Goal: Share content: Share content

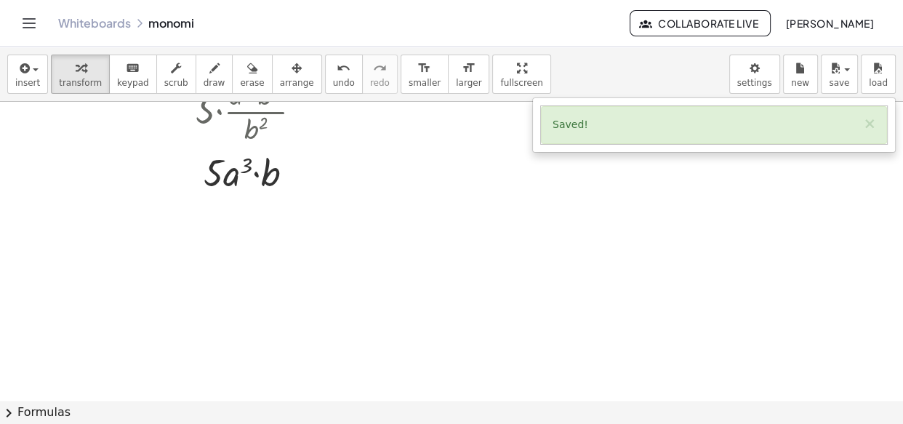
scroll to position [7836, 0]
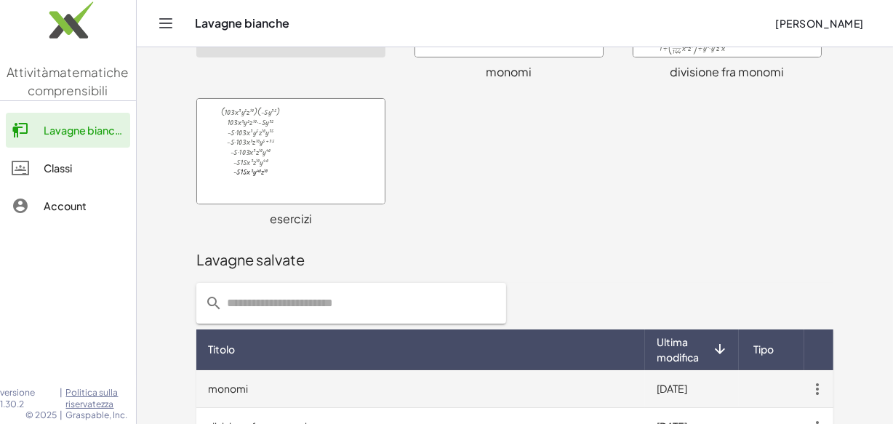
scroll to position [340, 0]
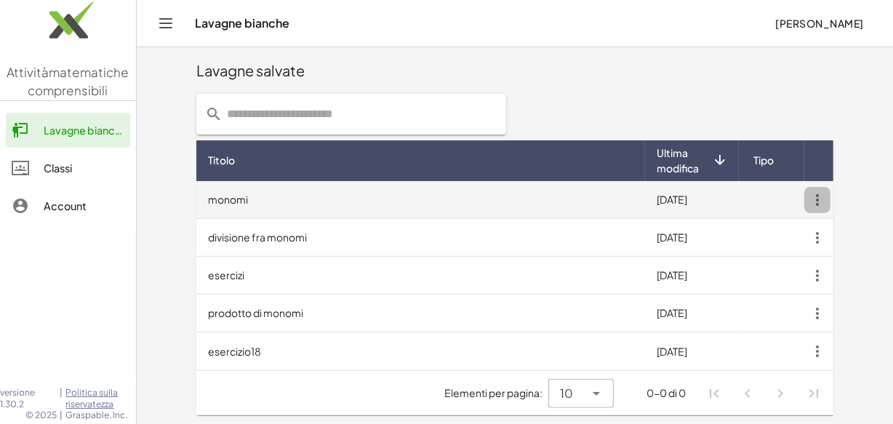
click at [819, 198] on icon "button" at bounding box center [817, 200] width 26 height 26
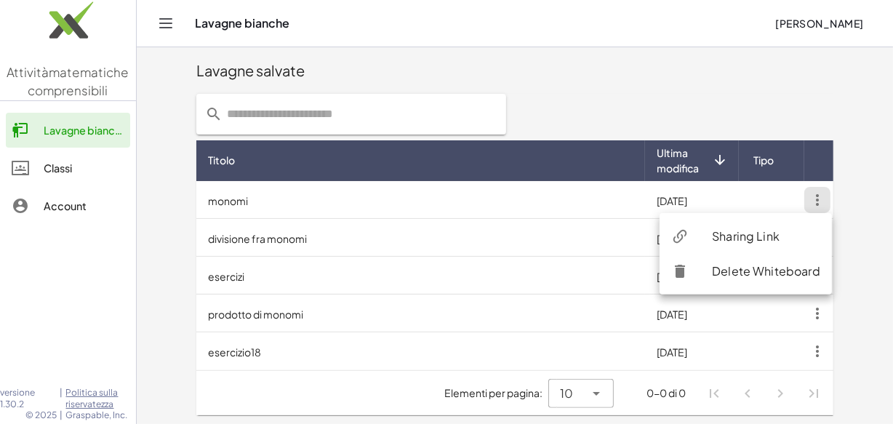
click at [735, 238] on div "Sharing Link" at bounding box center [766, 236] width 108 height 17
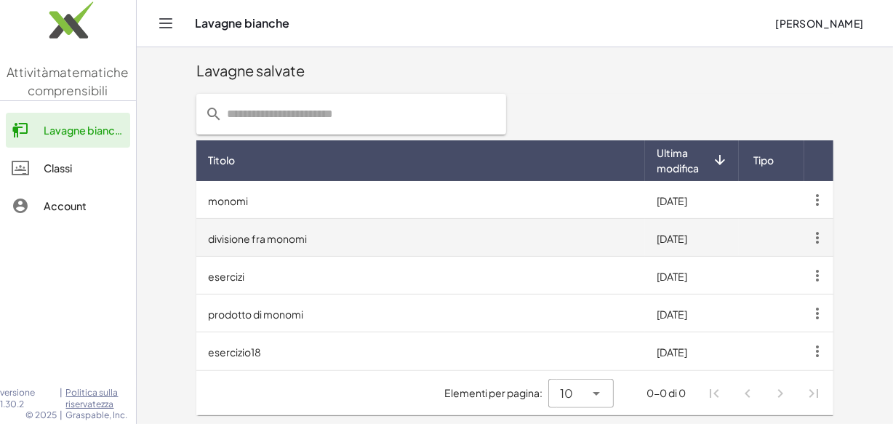
click at [814, 233] on icon "button" at bounding box center [817, 238] width 26 height 26
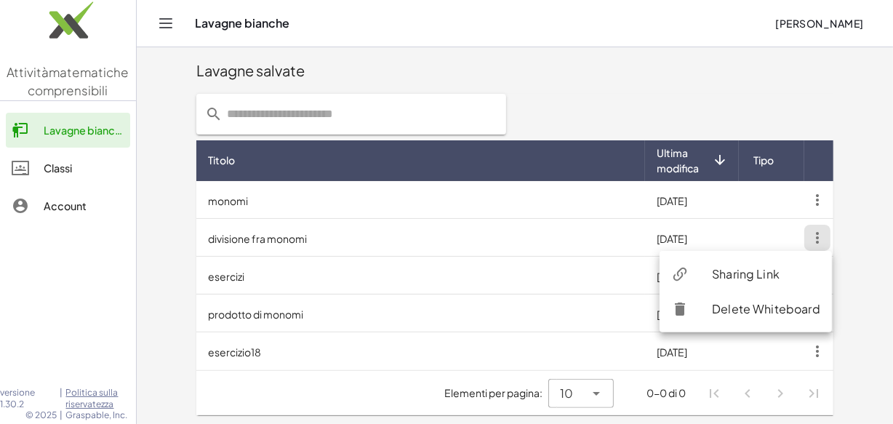
click at [160, 23] on icon "Attiva/disattiva la navigazione" at bounding box center [166, 23] width 12 height 9
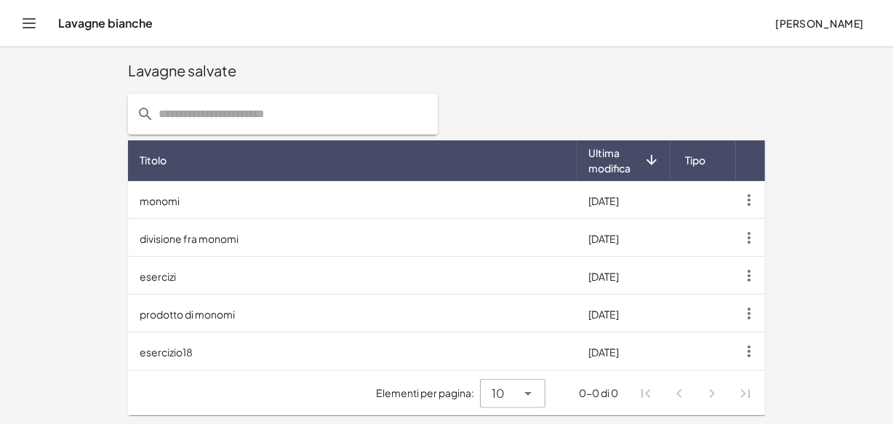
click at [33, 21] on icon "Attiva/disattiva la navigazione" at bounding box center [28, 23] width 17 height 17
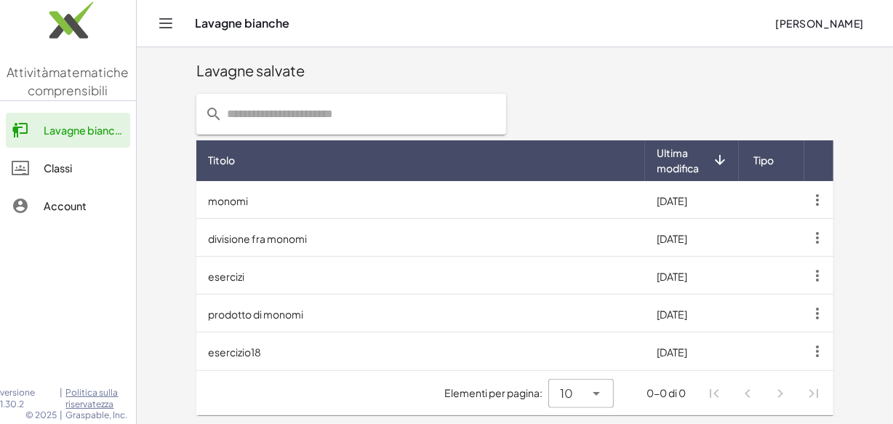
click at [171, 21] on icon "Attiva/disattiva la navigazione" at bounding box center [165, 23] width 17 height 17
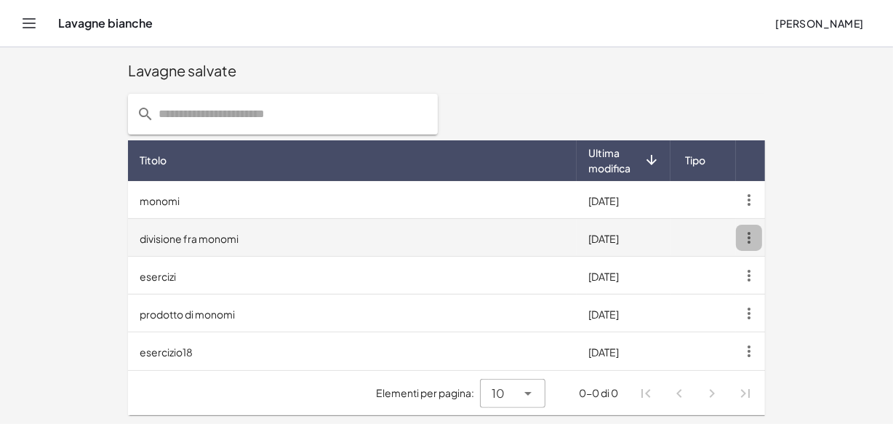
click at [747, 235] on icon "button" at bounding box center [749, 238] width 26 height 26
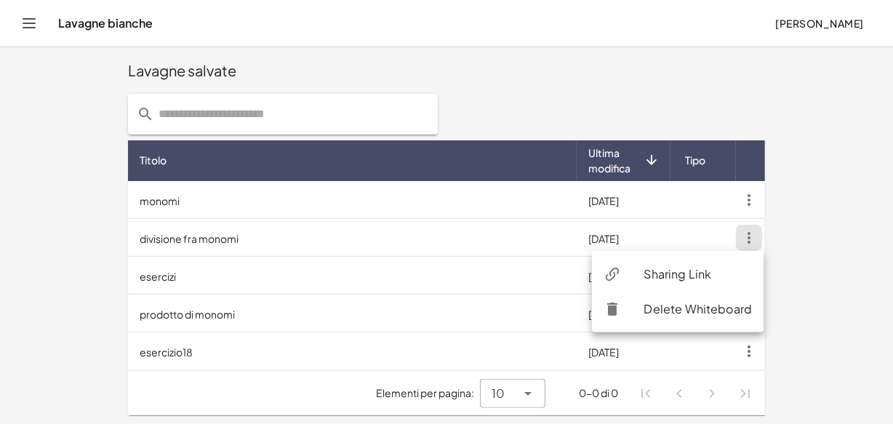
click at [683, 269] on div "Sharing Link" at bounding box center [698, 273] width 108 height 17
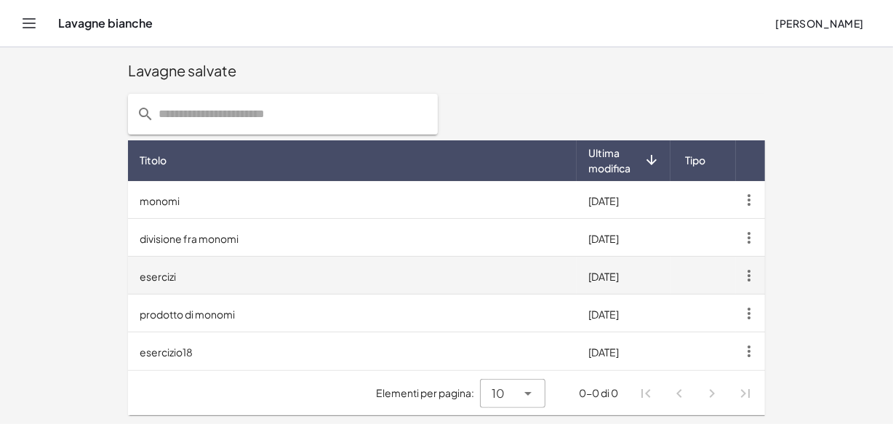
click at [746, 273] on icon "button" at bounding box center [749, 275] width 26 height 26
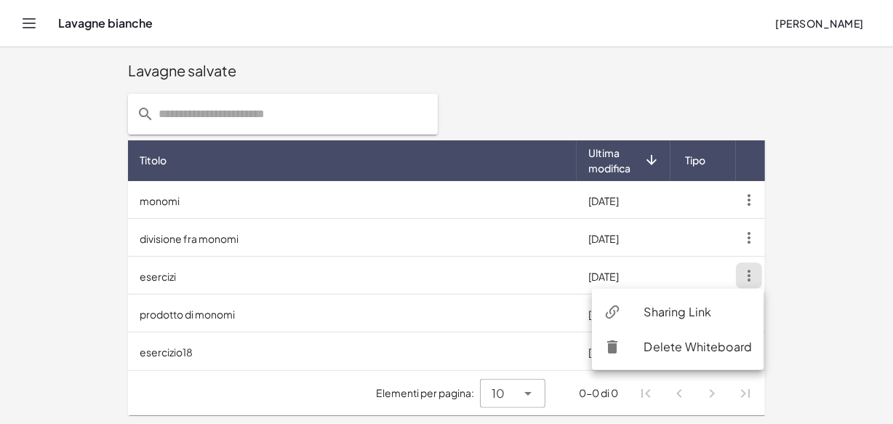
click at [701, 307] on div "Sharing Link" at bounding box center [698, 311] width 108 height 17
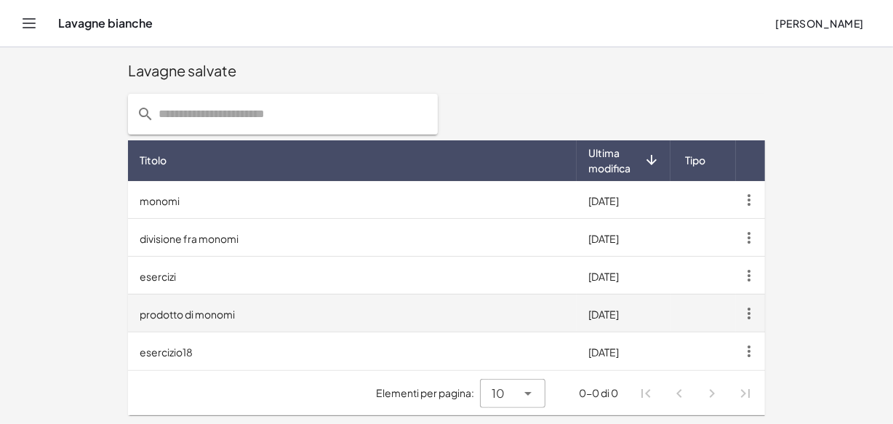
click at [749, 314] on icon "button" at bounding box center [749, 313] width 26 height 26
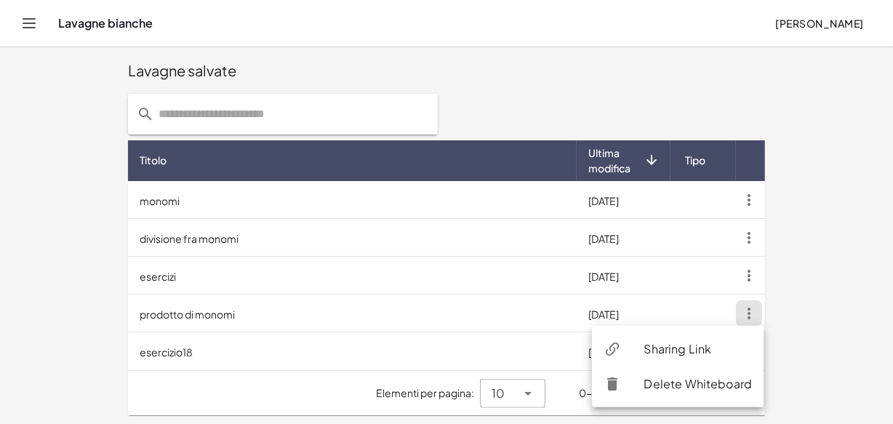
click at [719, 343] on div "Sharing Link" at bounding box center [698, 348] width 108 height 17
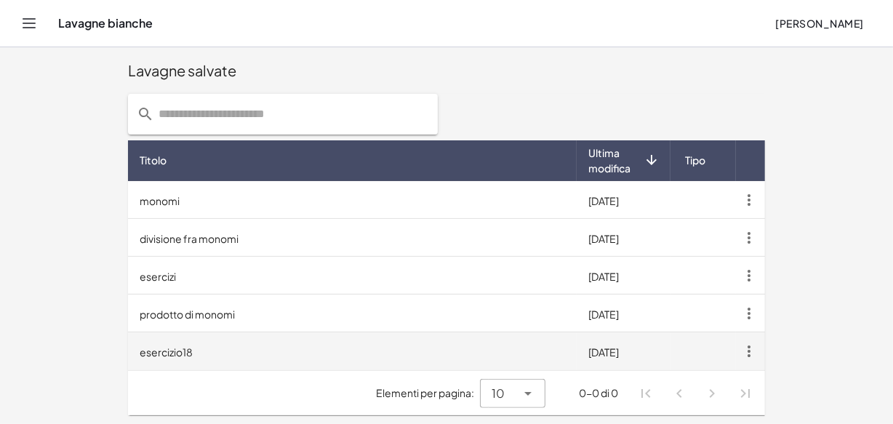
click at [747, 352] on icon "button" at bounding box center [749, 351] width 26 height 26
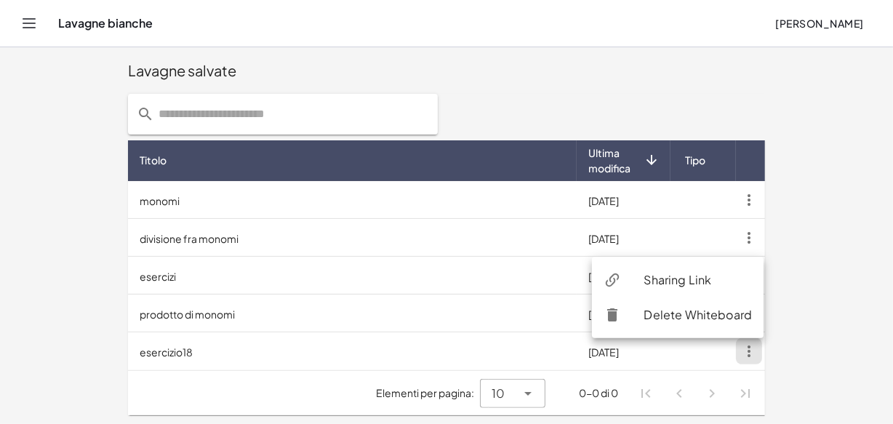
click at [720, 277] on div "Sharing Link" at bounding box center [698, 279] width 108 height 17
